Goal: Navigation & Orientation: Understand site structure

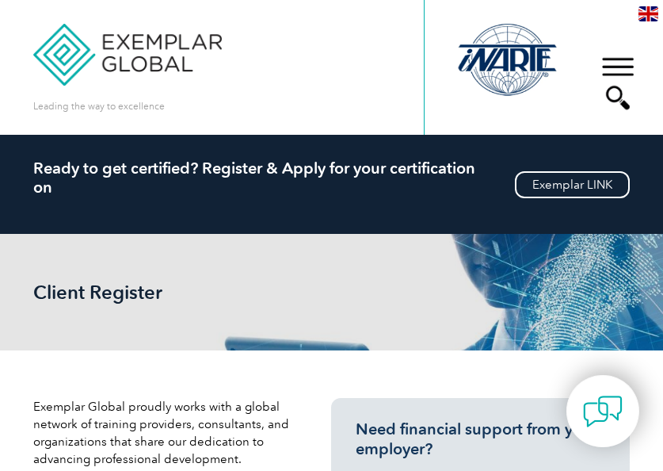
click at [606, 57] on div "▼" at bounding box center [618, 83] width 43 height 79
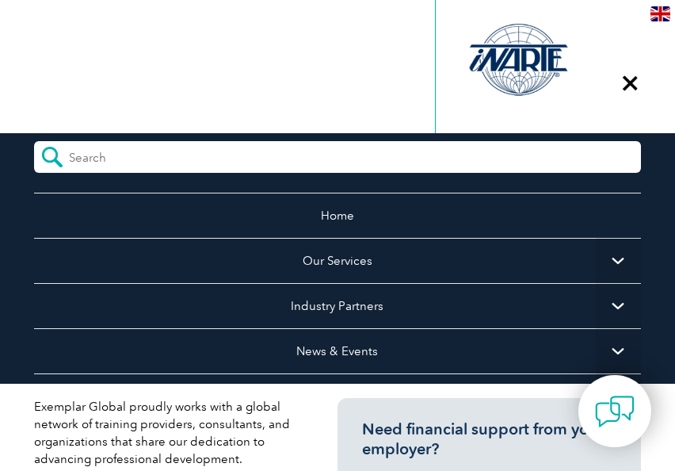
click at [663, 18] on img at bounding box center [661, 13] width 20 height 15
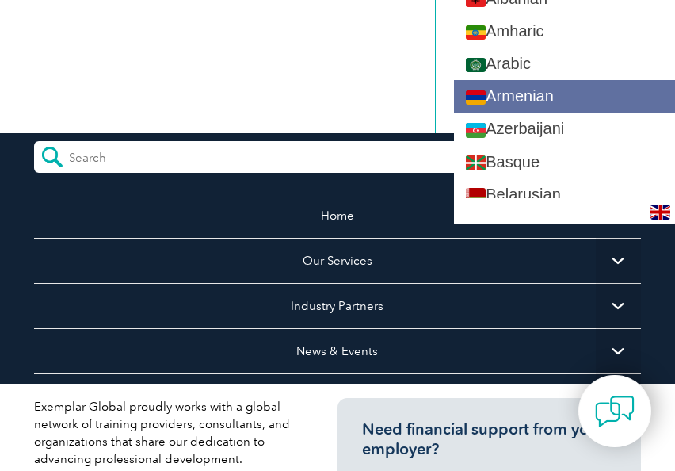
scroll to position [79, 0]
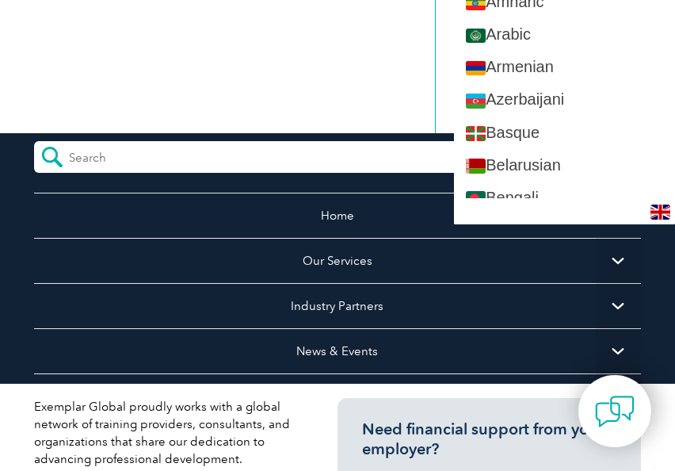
click at [149, 24] on div "Leading the way to excellence Search" at bounding box center [338, 67] width 608 height 135
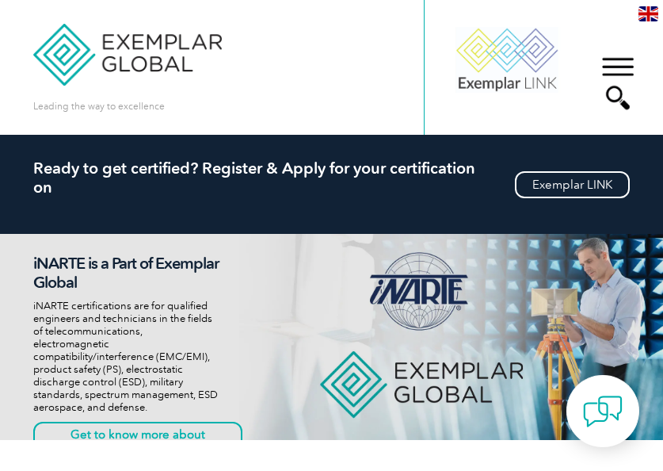
click at [620, 80] on div "▼" at bounding box center [618, 83] width 43 height 79
